Goal: Task Accomplishment & Management: Manage account settings

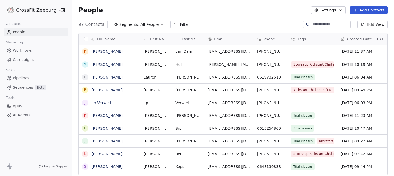
scroll to position [155, 322]
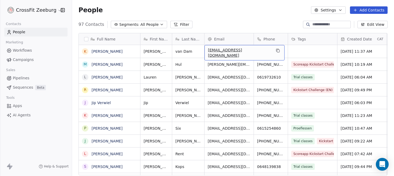
click at [219, 2] on div "People Settings Add Contacts" at bounding box center [233, 10] width 322 height 20
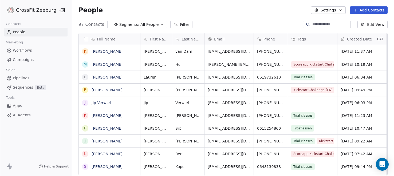
click at [87, 10] on span "People" at bounding box center [90, 10] width 24 height 8
click at [108, 8] on div "People Settings Add Contacts" at bounding box center [232, 9] width 309 height 7
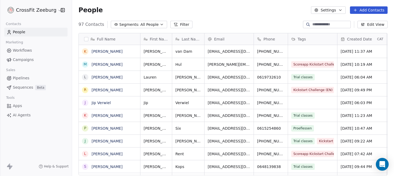
click at [108, 8] on div "People Settings Add Contacts" at bounding box center [232, 9] width 309 height 7
click at [103, 11] on div "People Settings Add Contacts" at bounding box center [232, 9] width 309 height 7
click at [19, 32] on span "People" at bounding box center [19, 32] width 13 height 6
